Goal: Task Accomplishment & Management: Manage account settings

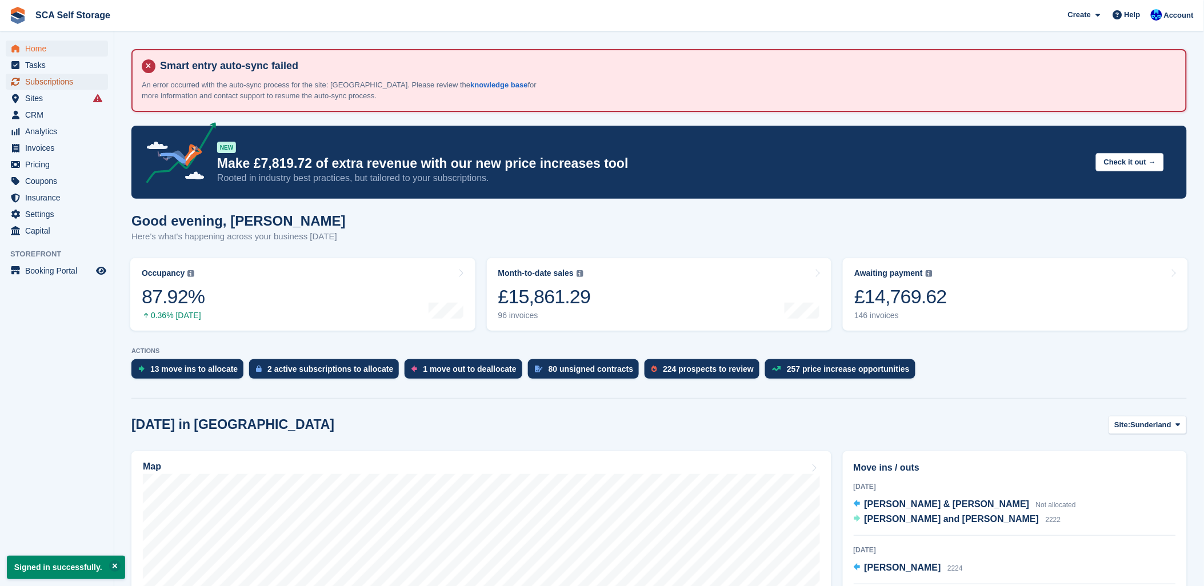
click at [64, 83] on span "Subscriptions" at bounding box center [59, 82] width 69 height 16
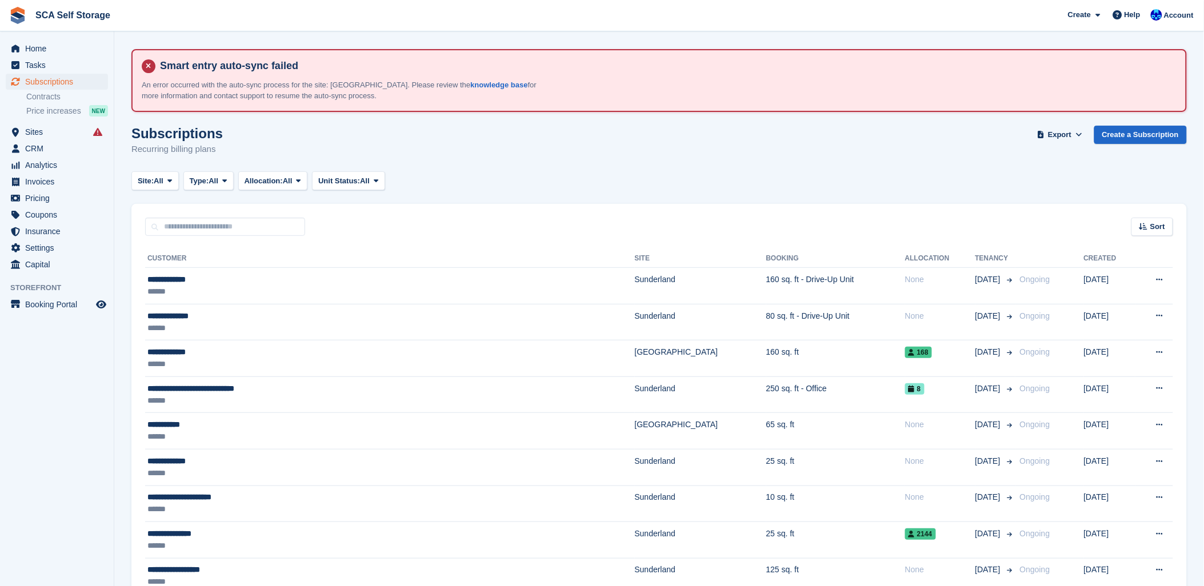
drag, startPoint x: 454, startPoint y: 207, endPoint x: 306, endPoint y: 229, distance: 150.2
click at [450, 207] on div "Sort Sort by Customer name Date created Move in date Move out date Created (old…" at bounding box center [659, 220] width 1056 height 33
drag, startPoint x: 665, startPoint y: 181, endPoint x: 901, endPoint y: 207, distance: 236.9
click at [673, 181] on div "Site: All All Sunderland Sheffield Type: All All Upcoming Previous Active Endin…" at bounding box center [659, 180] width 1056 height 19
click at [35, 35] on aside "Home Tasks Subscriptions Subscriptions Subscriptions Contracts Price increases …" at bounding box center [57, 295] width 114 height 529
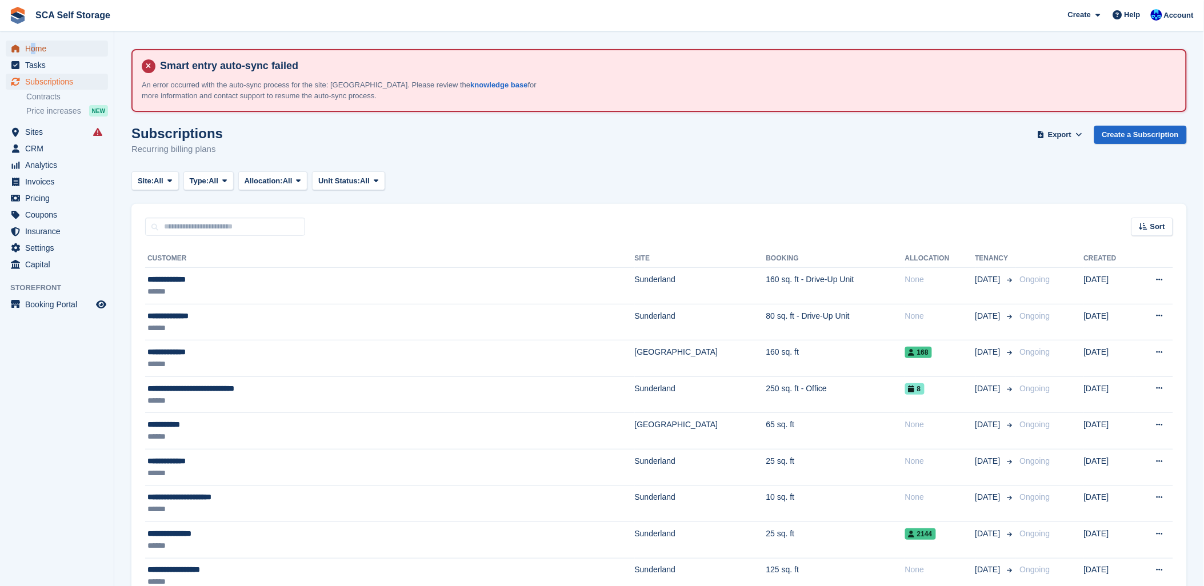
click at [35, 41] on span "Home" at bounding box center [59, 49] width 69 height 16
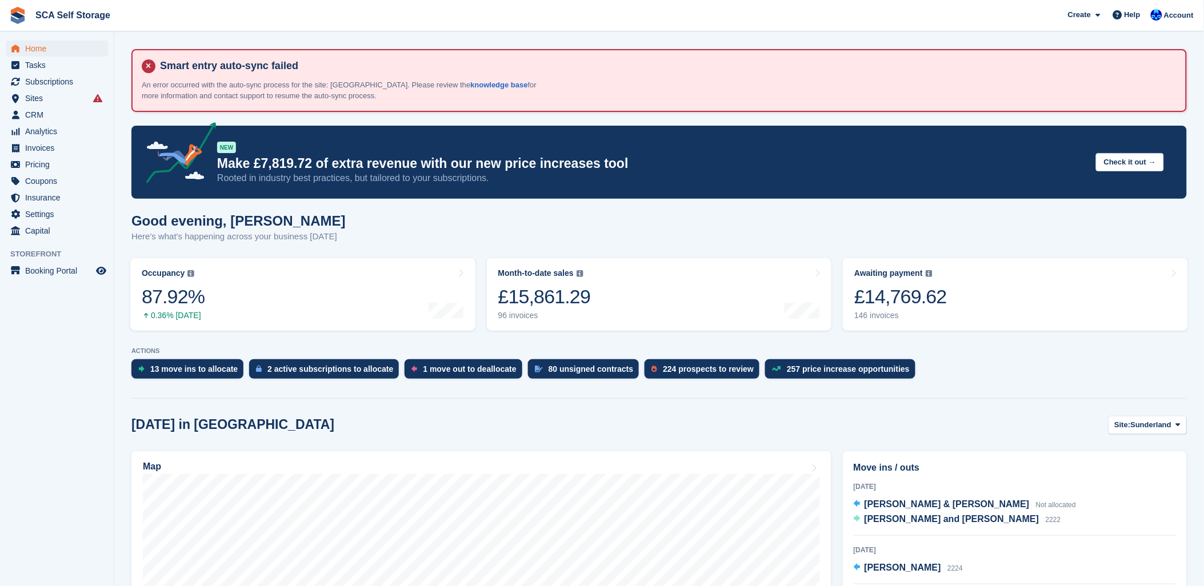
scroll to position [63, 0]
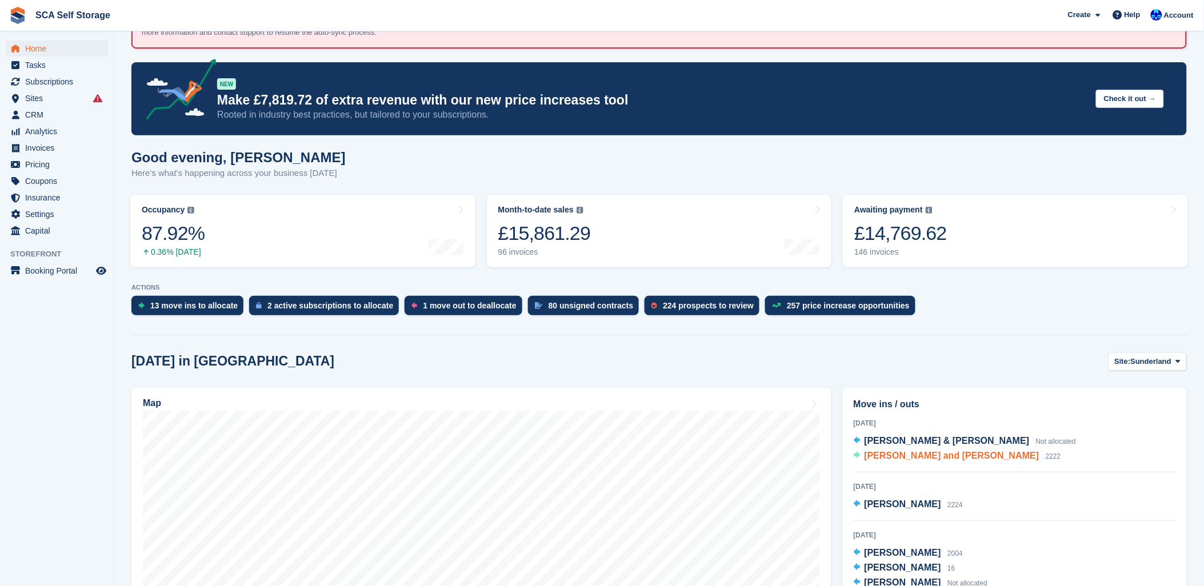
click at [957, 453] on span "[PERSON_NAME] and [PERSON_NAME]" at bounding box center [952, 456] width 175 height 10
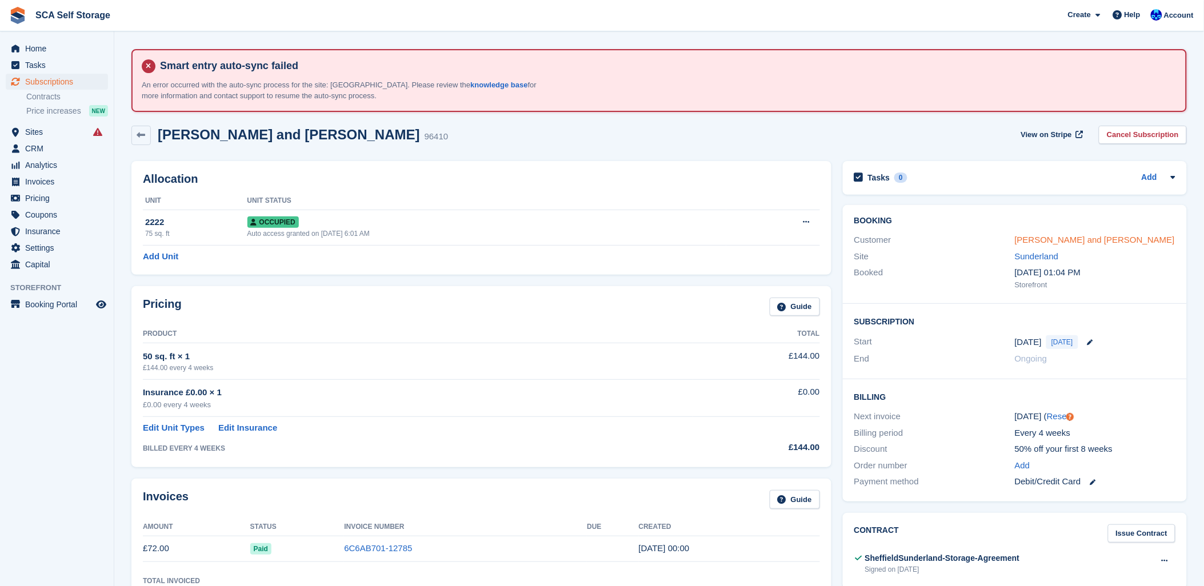
click at [1034, 237] on link "Arla Kayne and Josie Ball" at bounding box center [1095, 240] width 160 height 10
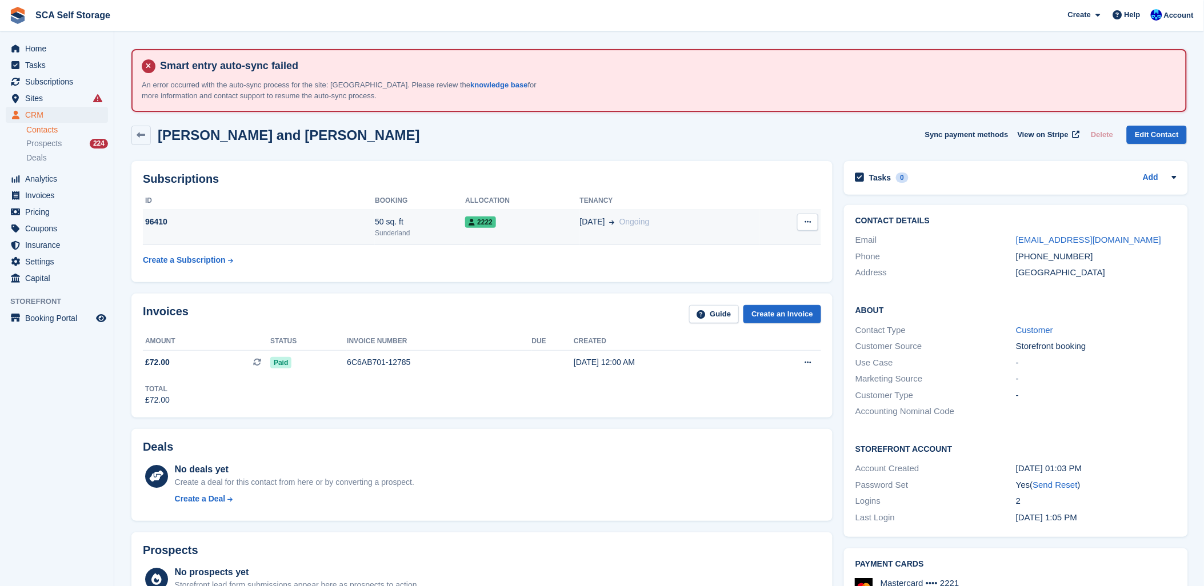
click at [323, 222] on div "96410" at bounding box center [259, 222] width 232 height 12
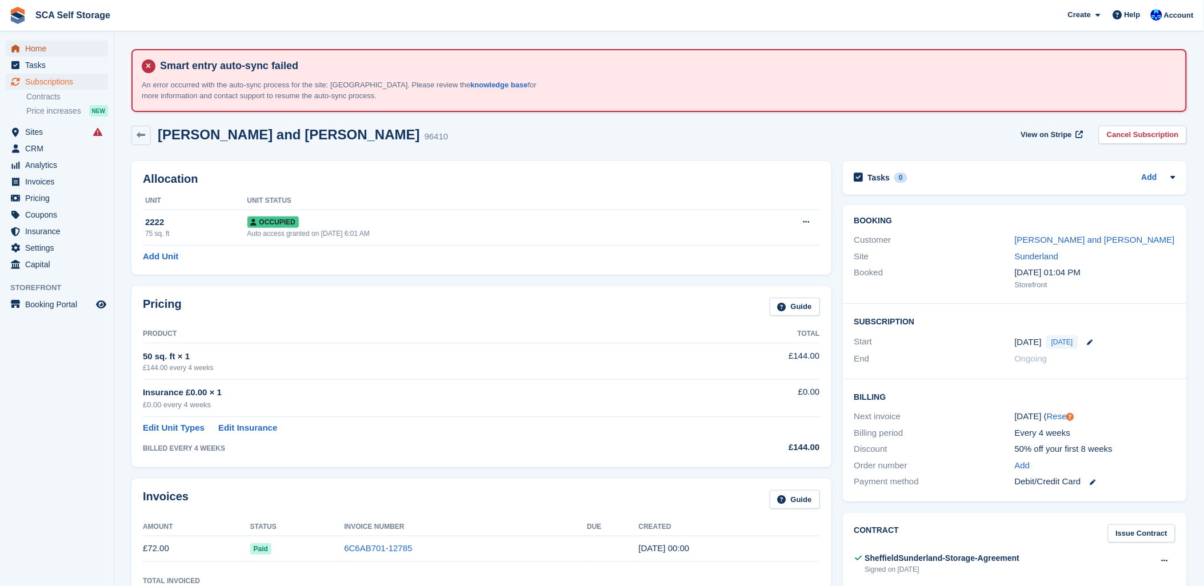
click at [41, 49] on span "Home" at bounding box center [59, 49] width 69 height 16
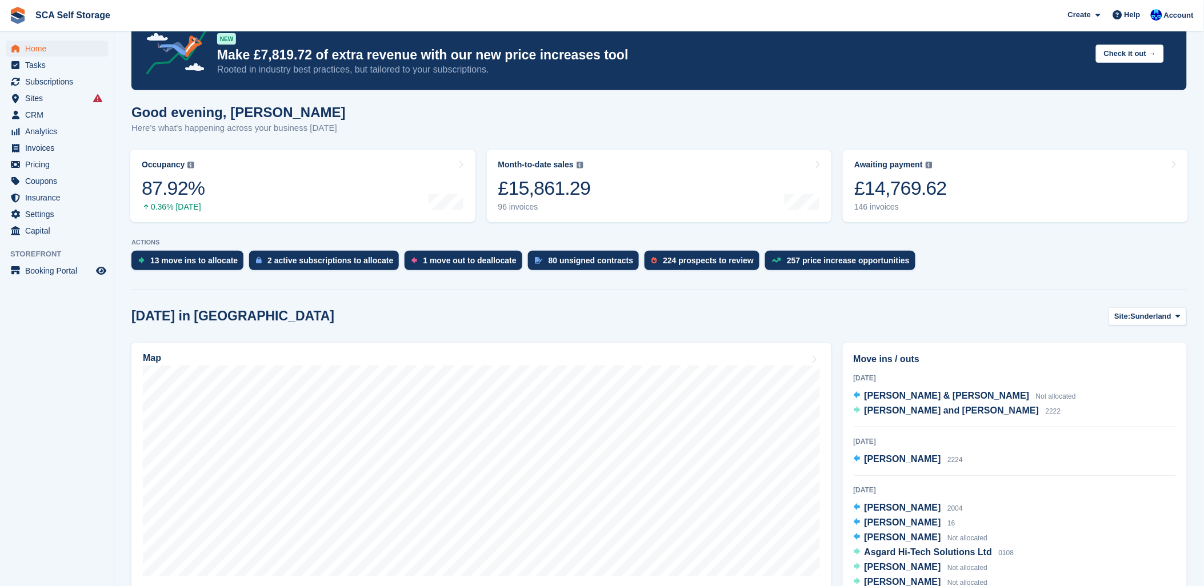
scroll to position [190, 0]
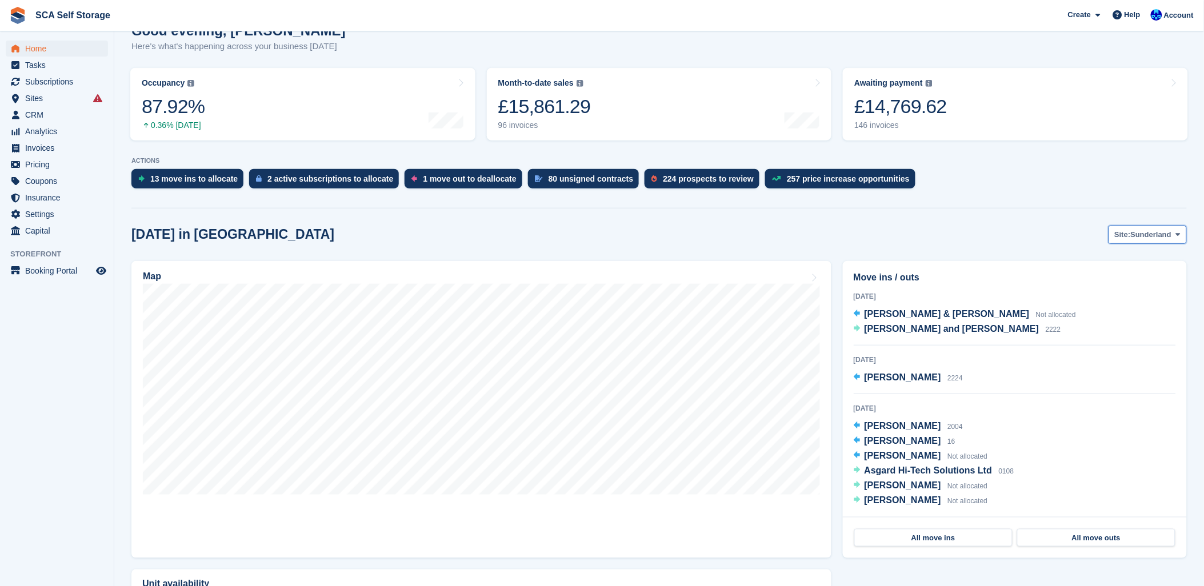
click at [1169, 235] on span "Sunderland" at bounding box center [1151, 234] width 41 height 11
click at [1110, 283] on link "Sheffield" at bounding box center [1130, 282] width 103 height 21
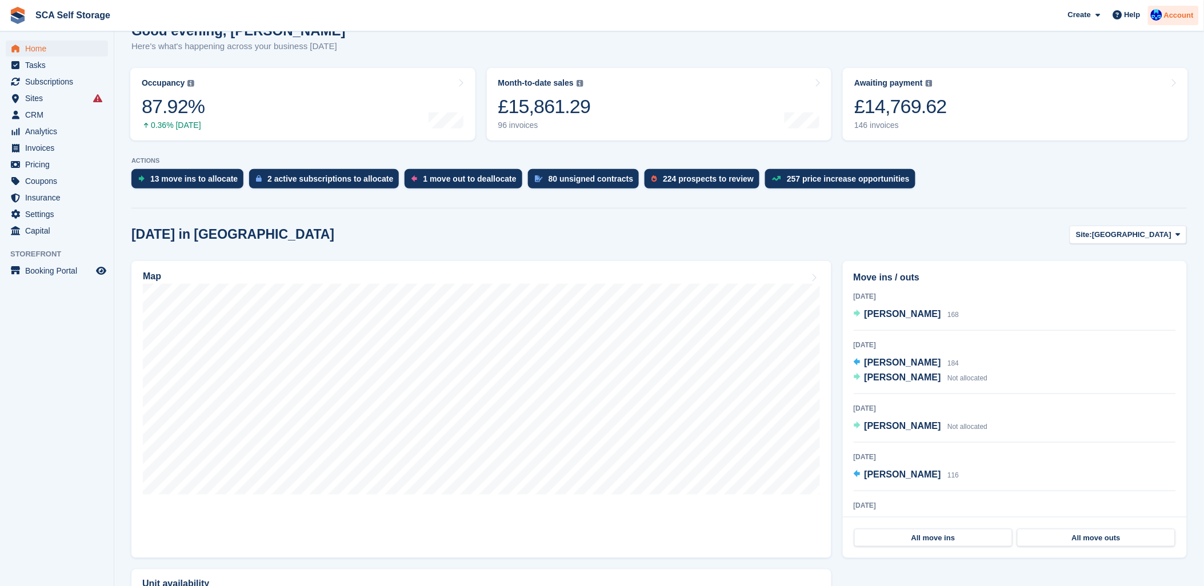
click at [1185, 19] on span "Account" at bounding box center [1179, 15] width 30 height 11
click at [1103, 117] on div "Logout" at bounding box center [1132, 113] width 113 height 12
